Goal: Information Seeking & Learning: Learn about a topic

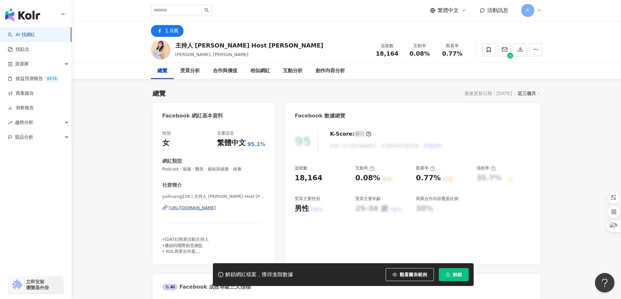
click at [450, 275] on icon "button" at bounding box center [447, 275] width 5 height 5
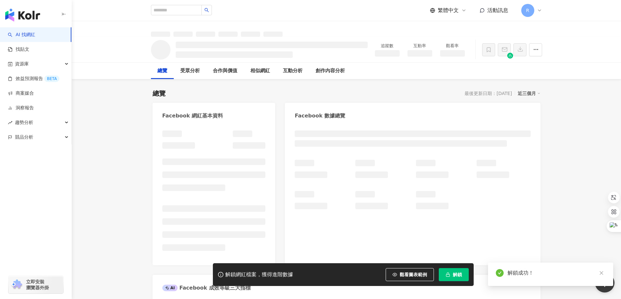
click at [602, 272] on icon "close" at bounding box center [601, 273] width 5 height 5
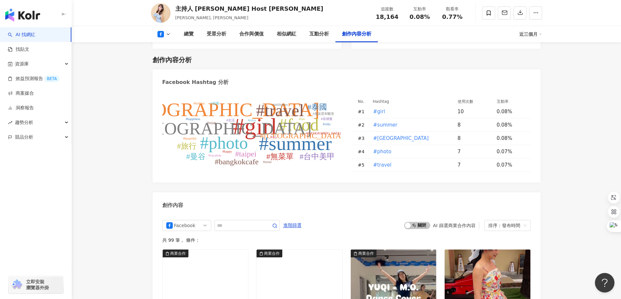
scroll to position [1629, 0]
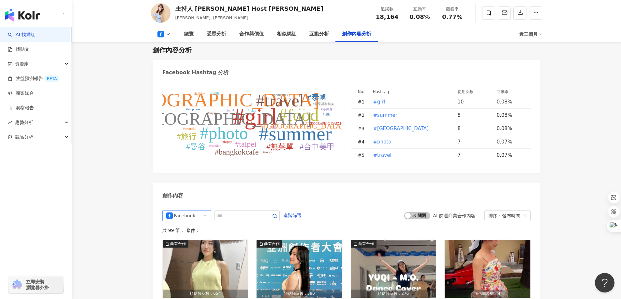
click at [205, 211] on span "Facebook" at bounding box center [186, 216] width 41 height 10
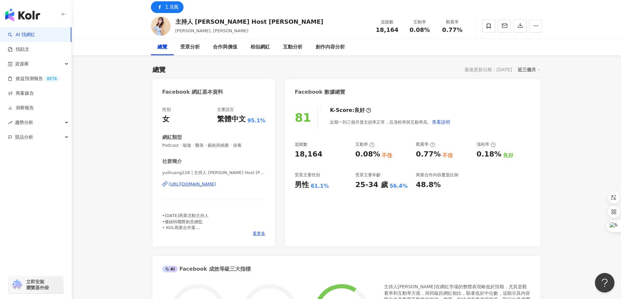
scroll to position [0, 0]
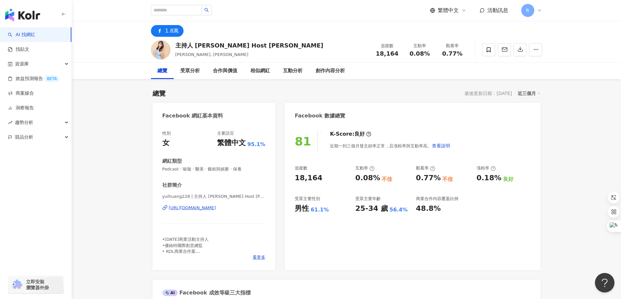
click at [216, 209] on div "[URL][DOMAIN_NAME]" at bounding box center [192, 208] width 47 height 6
drag, startPoint x: 257, startPoint y: 172, endPoint x: 195, endPoint y: 165, distance: 61.9
click at [154, 170] on div "性別 女 主要語言 繁體中文 95.1% 網紅類型 Podcast · 瑜珈 · 醫美 · 藝術與娛樂 · 保養 社群簡介 yuihuang228 | 主持人…" at bounding box center [213, 197] width 123 height 146
copy span "Podcast · 瑜珈 · 醫美 · 藝術與娛樂 · 保養"
